Goal: Task Accomplishment & Management: Manage account settings

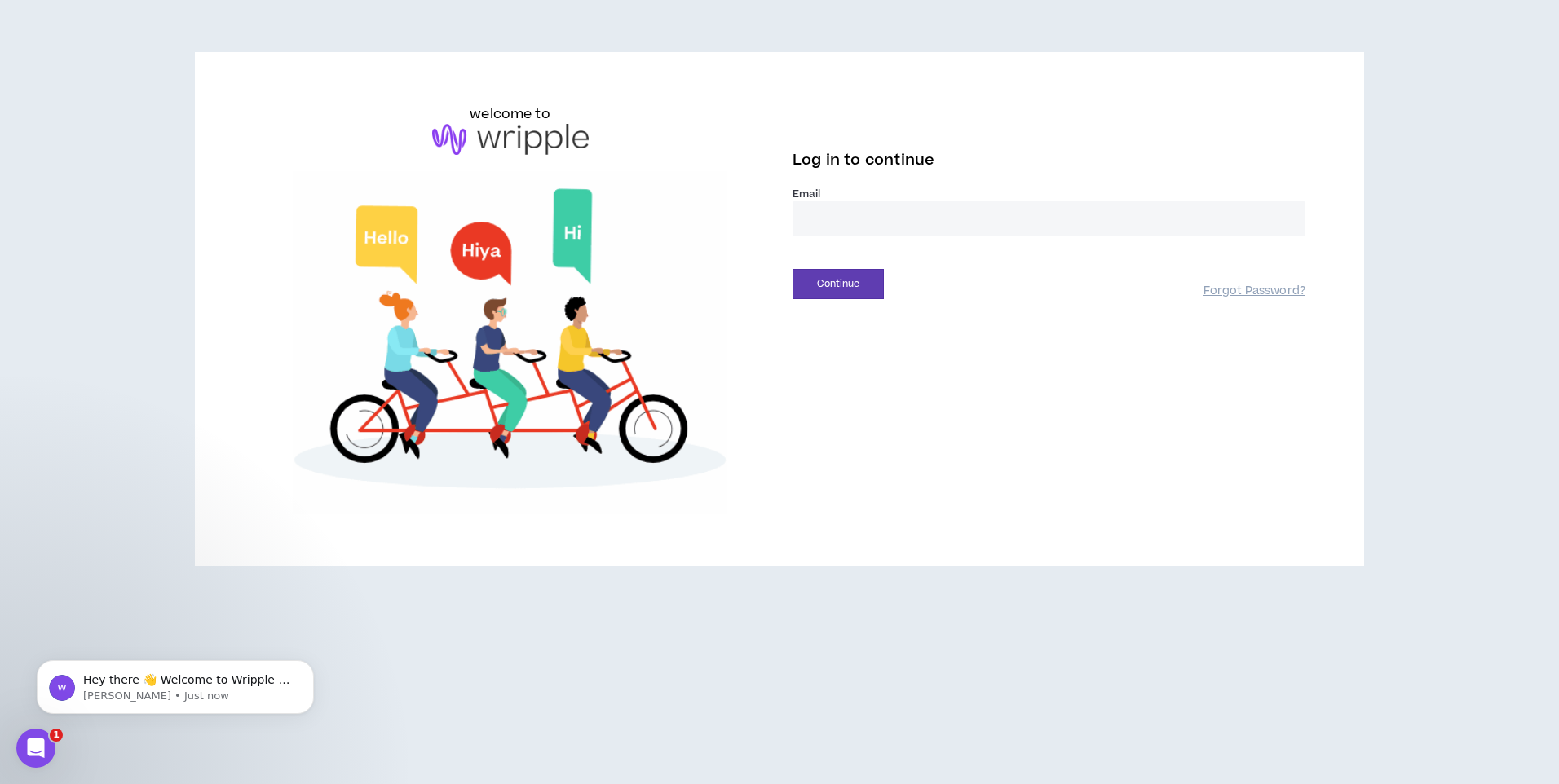
click at [881, 218] on input "email" at bounding box center [1049, 218] width 513 height 35
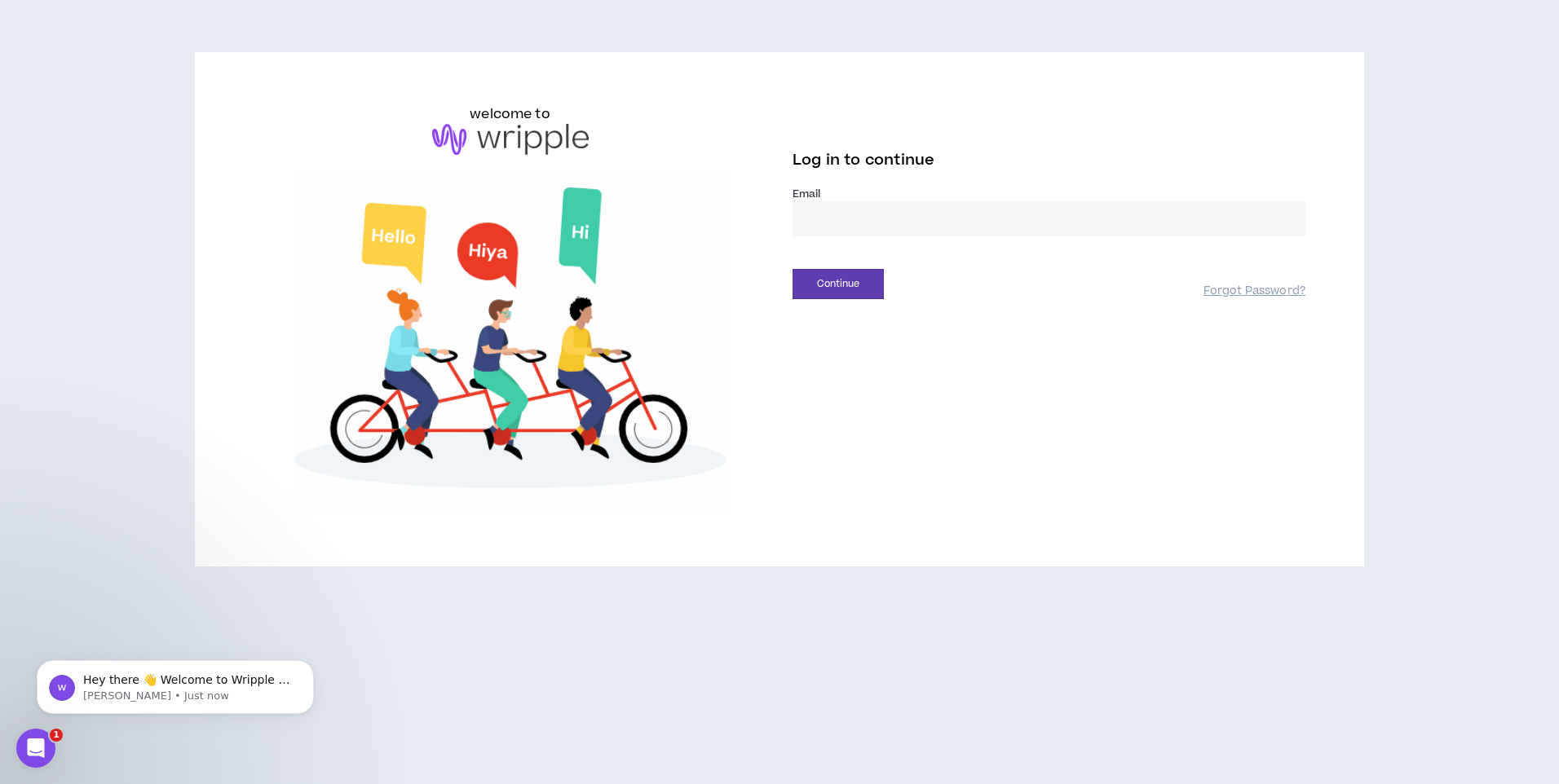
type input "**********"
click at [836, 286] on button "Continue" at bounding box center [838, 283] width 91 height 30
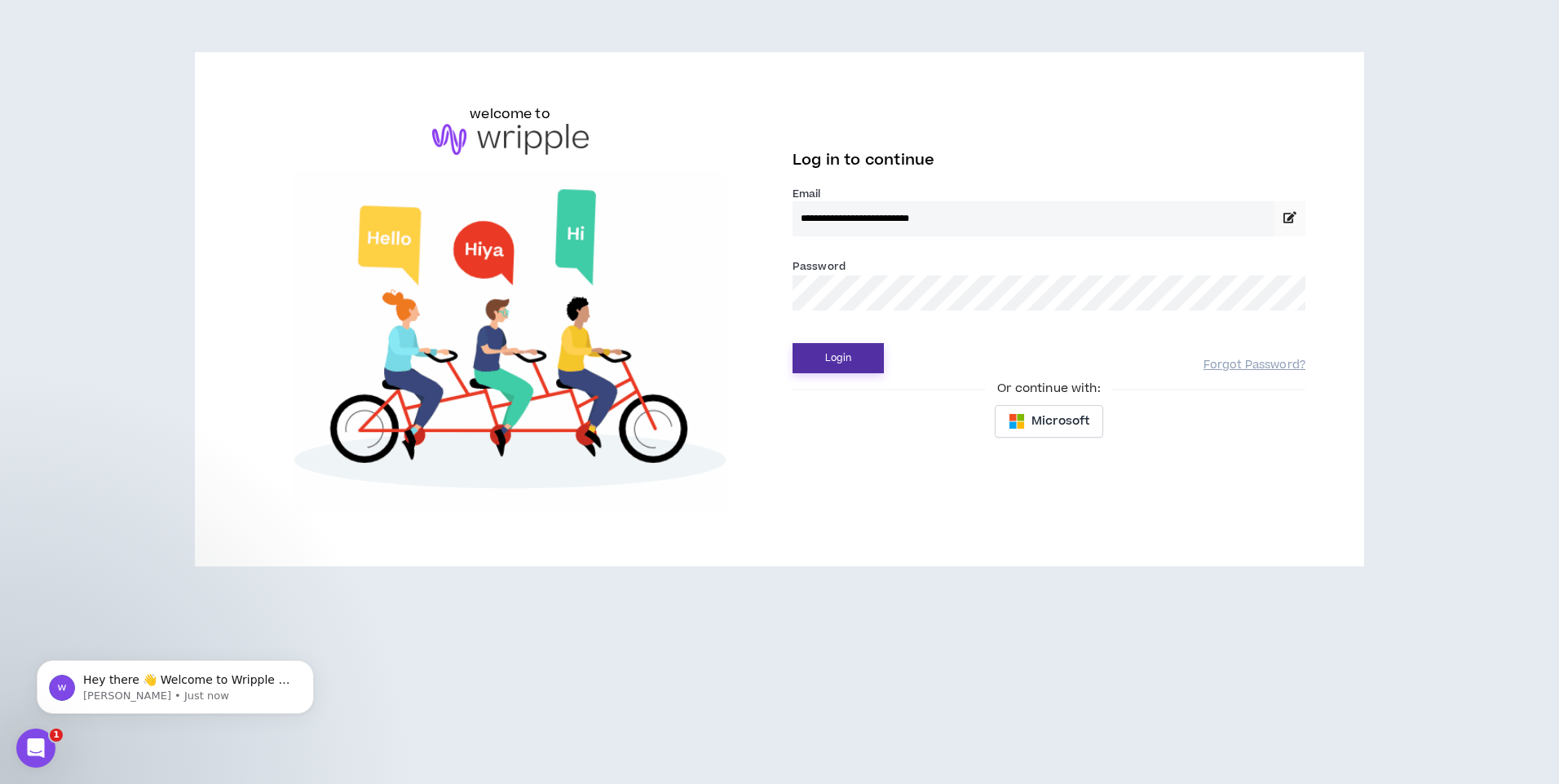
click at [836, 358] on button "Login" at bounding box center [838, 358] width 91 height 30
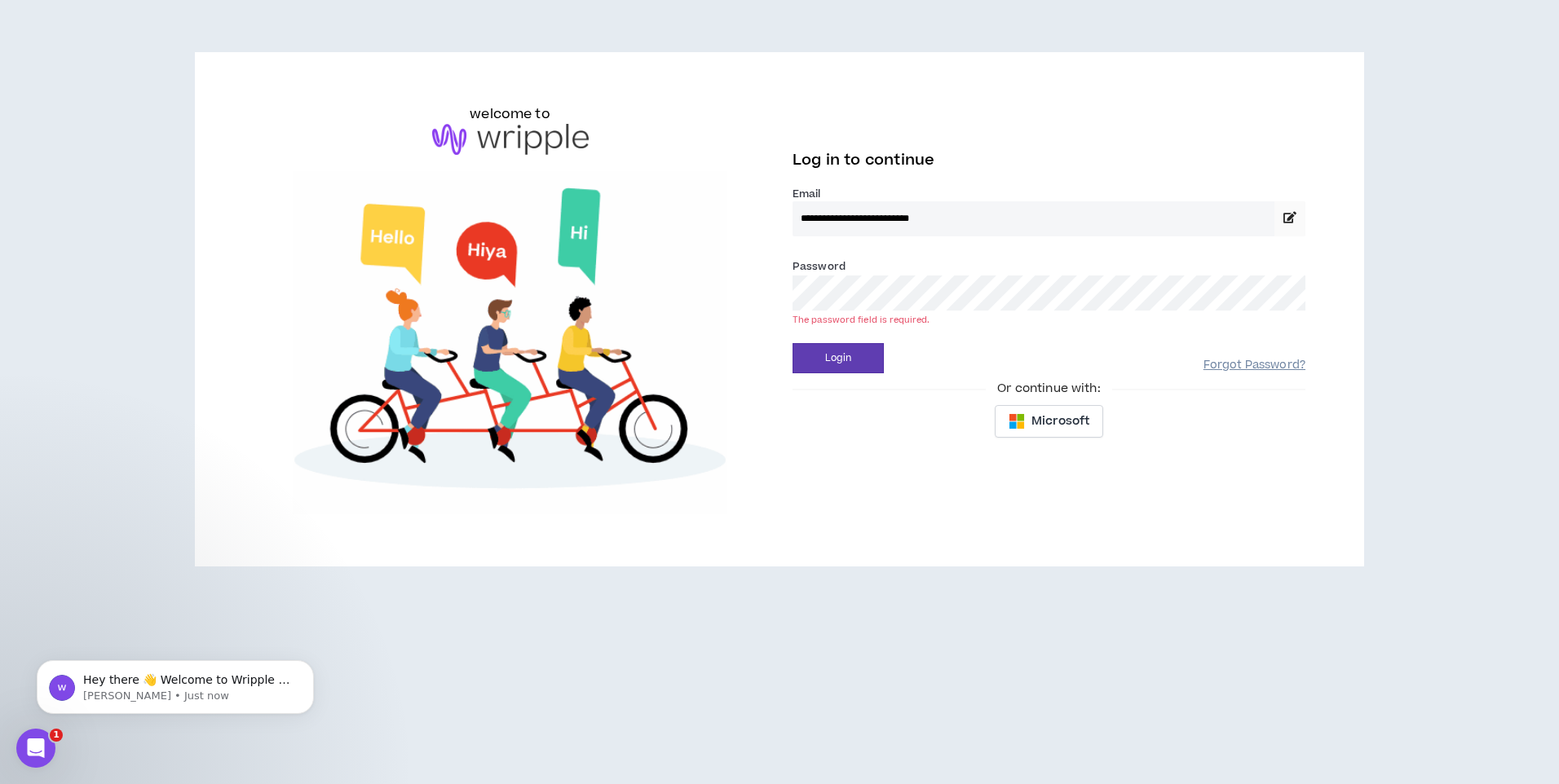
click at [1252, 365] on link "Forgot Password?" at bounding box center [1254, 365] width 102 height 15
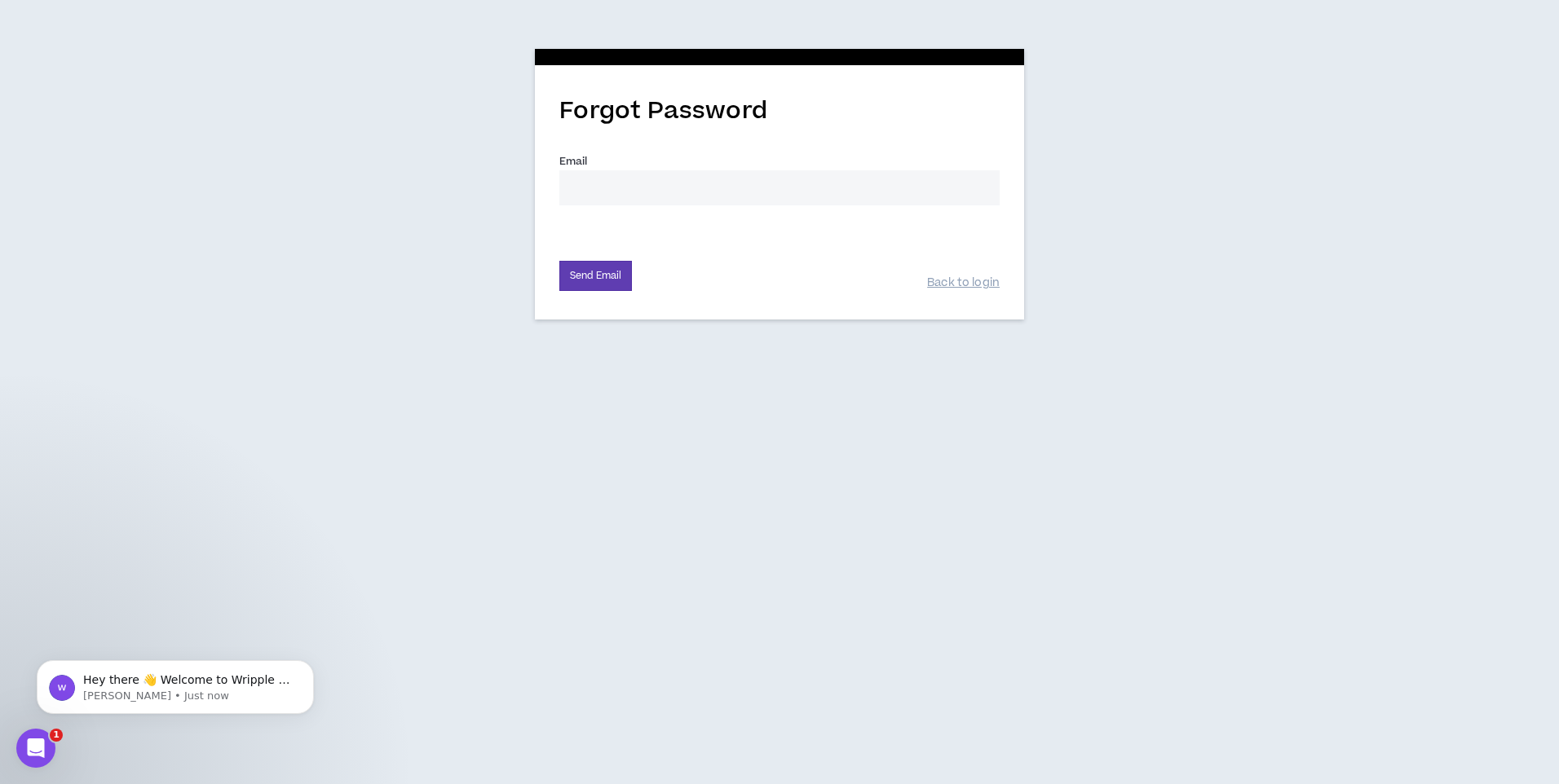
click at [622, 201] on input "Email *" at bounding box center [779, 188] width 440 height 35
type input "[PERSON_NAME][EMAIL_ADDRESS][DOMAIN_NAME]"
click at [617, 273] on button "Send Email" at bounding box center [595, 276] width 73 height 30
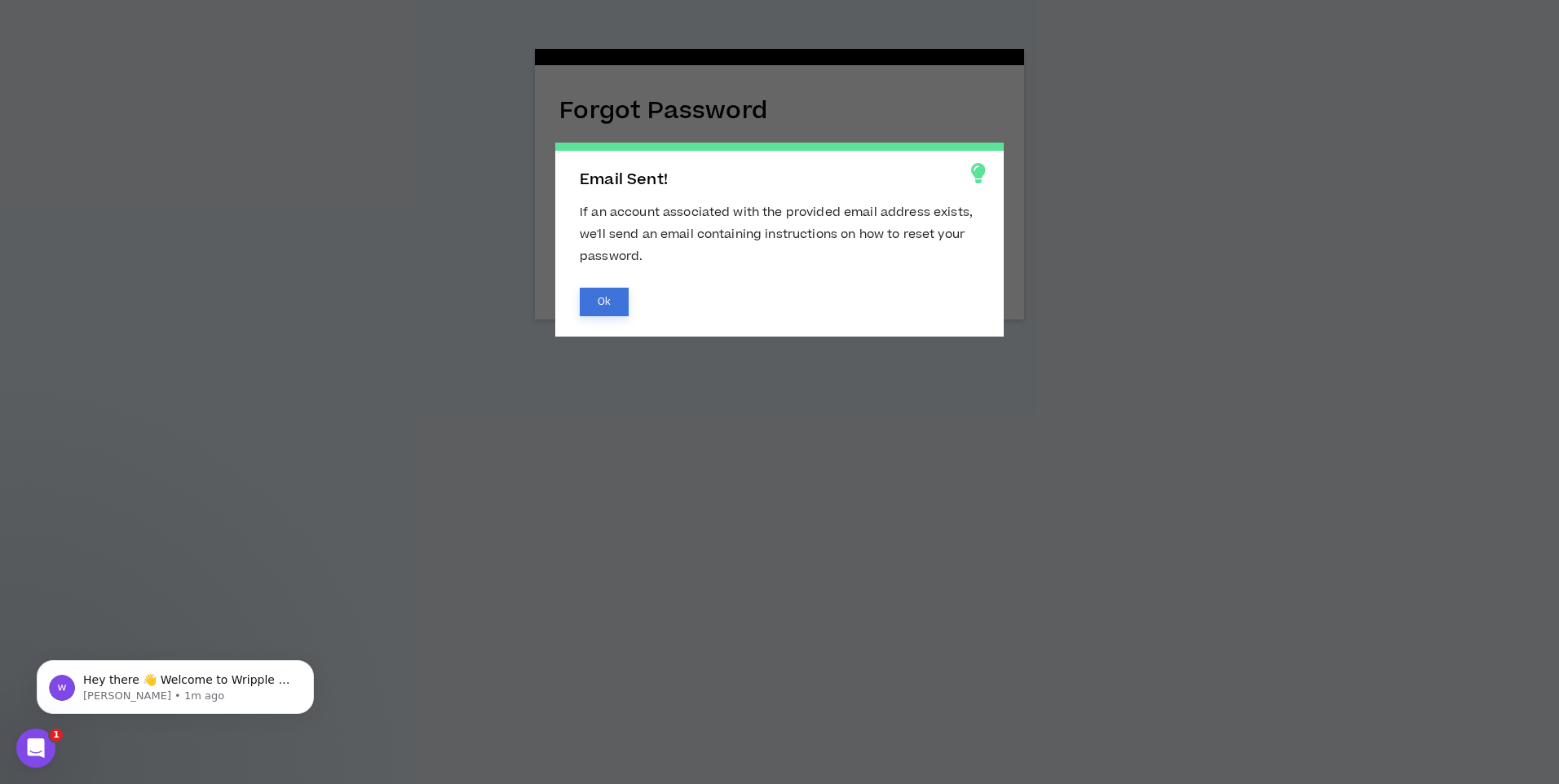
click at [590, 303] on button "Ok" at bounding box center [603, 303] width 49 height 29
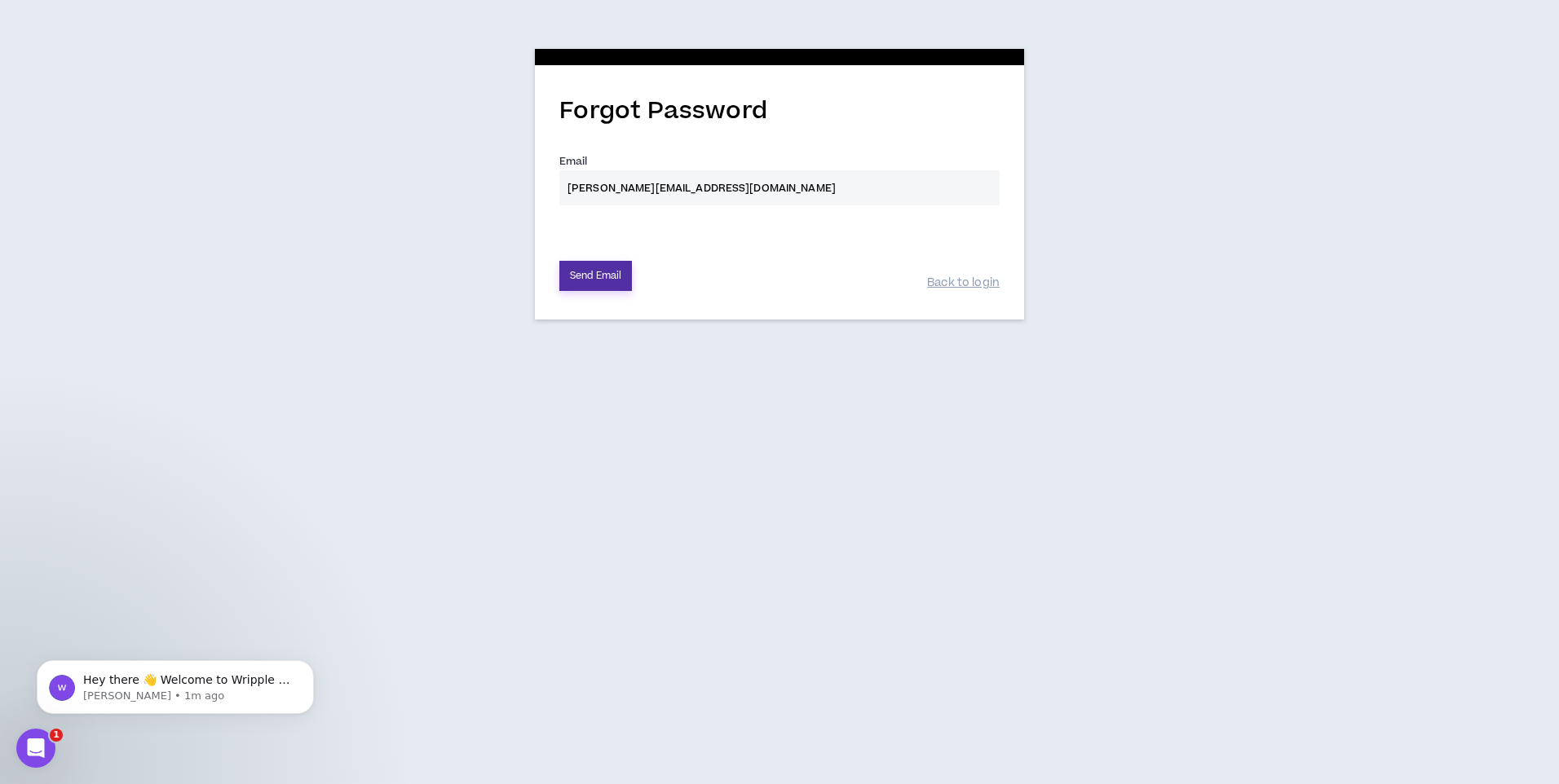
click at [611, 279] on button "Send Email" at bounding box center [595, 276] width 73 height 30
